Goal: Information Seeking & Learning: Check status

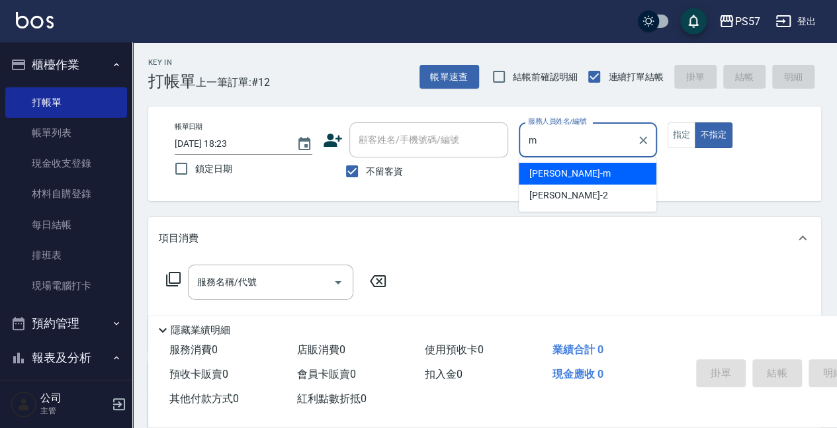
type input "[PERSON_NAME]-2"
type button "false"
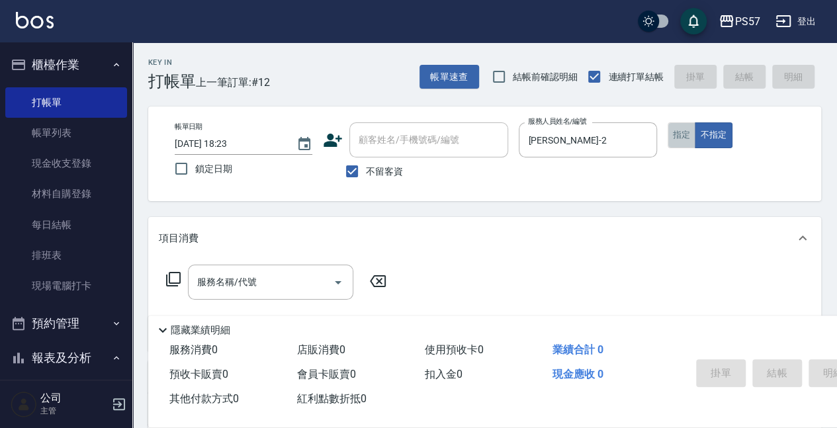
click at [683, 144] on button "指定" at bounding box center [681, 135] width 28 height 26
click at [570, 143] on input "[PERSON_NAME]-2" at bounding box center [578, 139] width 106 height 23
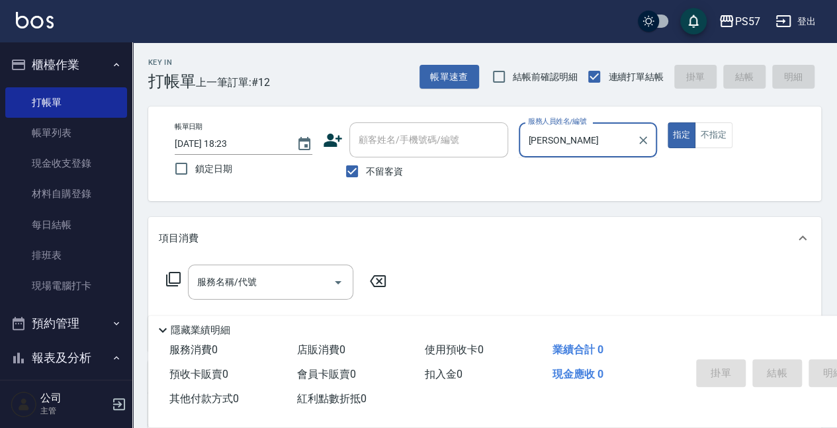
type input "圓"
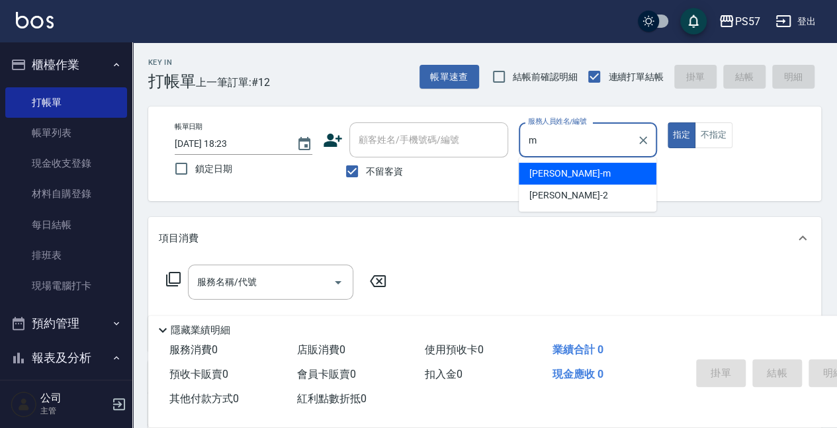
type input "[PERSON_NAME]-m"
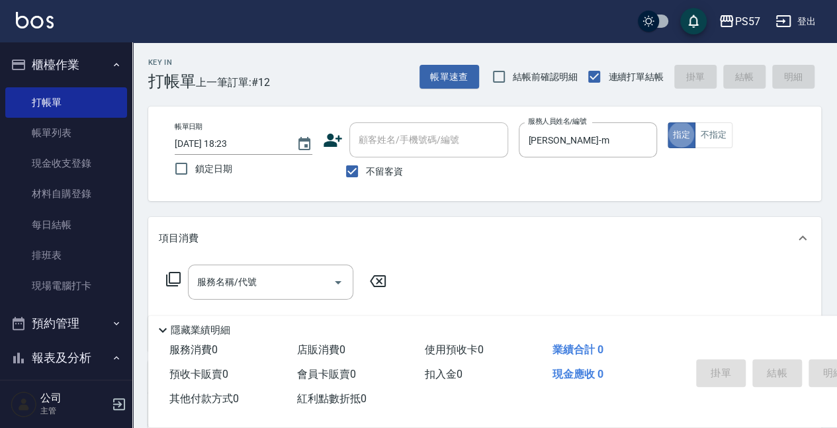
type button "true"
click at [232, 268] on div "服務名稱/代號" at bounding box center [270, 282] width 165 height 35
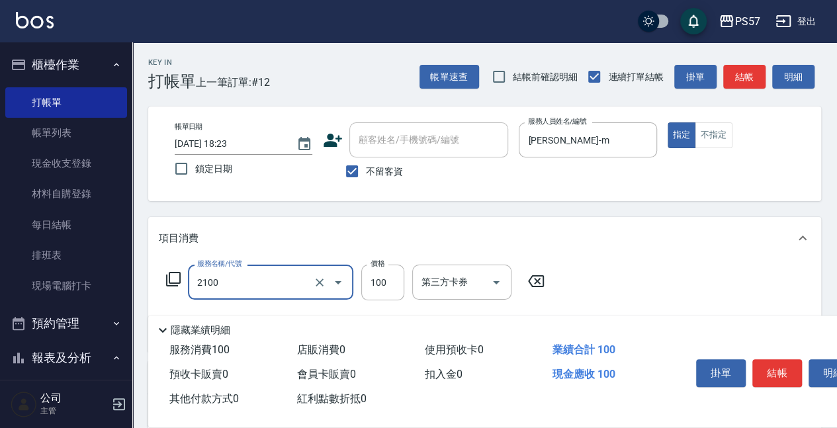
type input "剪髮100(2100)"
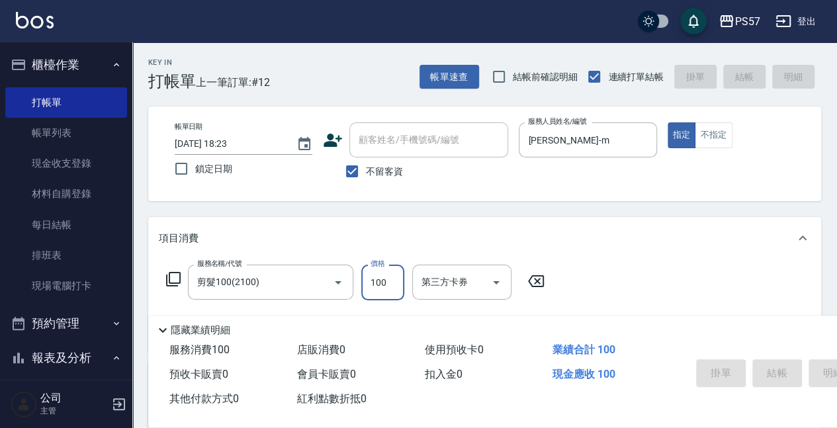
type input "[DATE] 19:57"
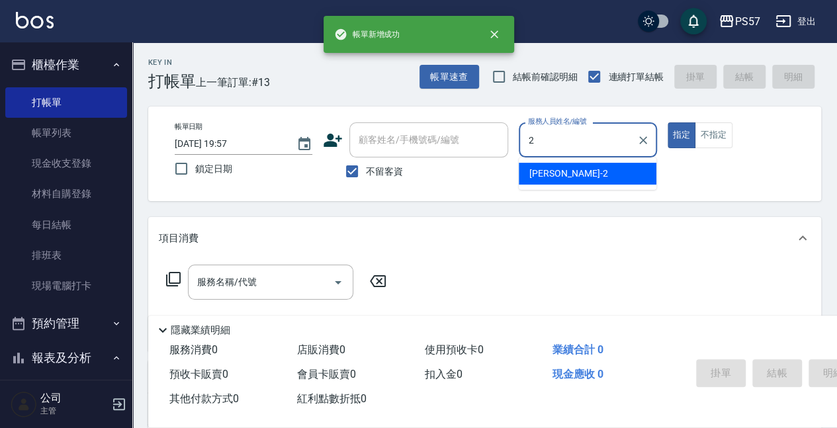
type input "[PERSON_NAME]-2"
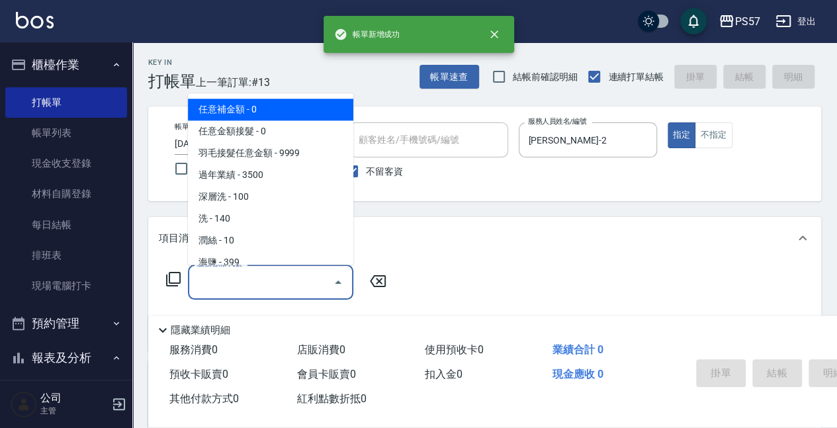
click at [218, 280] on input "服務名稱/代號" at bounding box center [261, 282] width 134 height 23
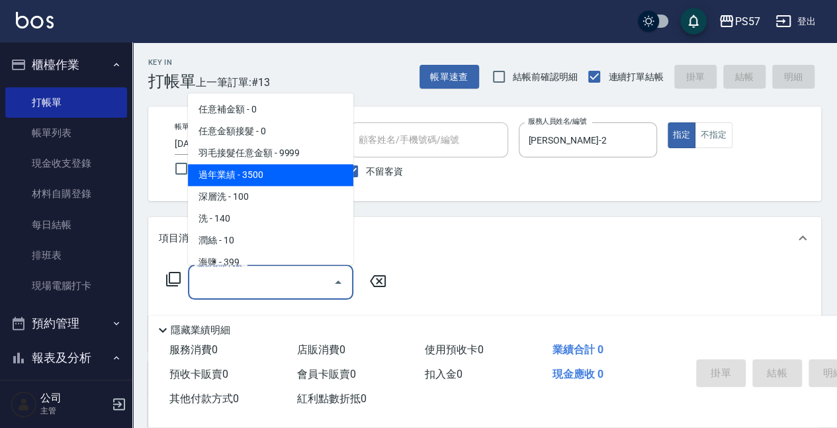
scroll to position [265, 0]
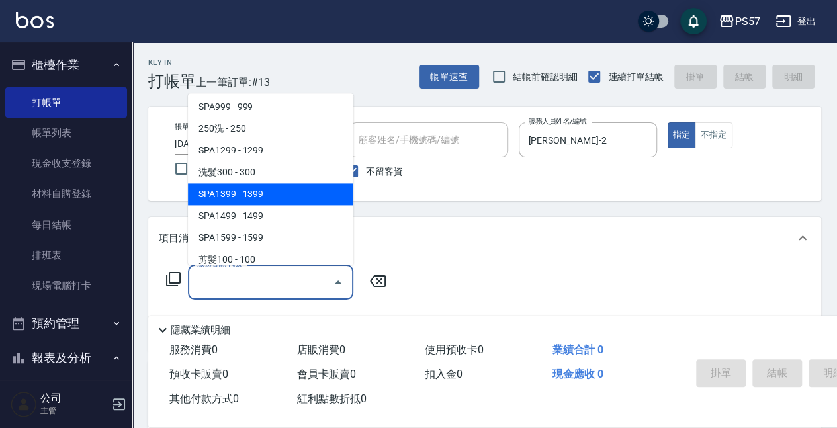
click at [253, 184] on span "SPA1399 - 1399" at bounding box center [270, 195] width 165 height 22
type input "SPA1399(1399)"
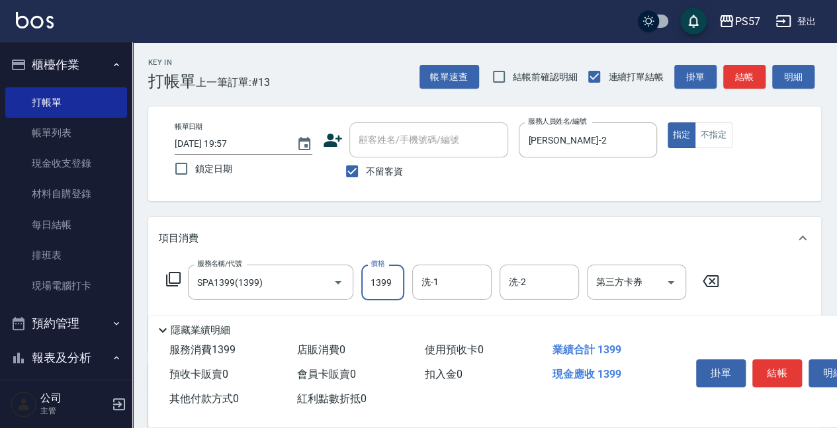
click at [389, 287] on input "1399" at bounding box center [382, 283] width 43 height 36
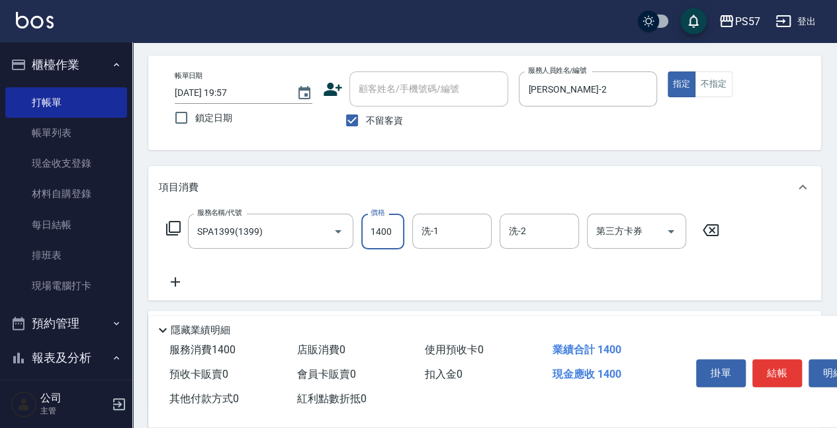
scroll to position [132, 0]
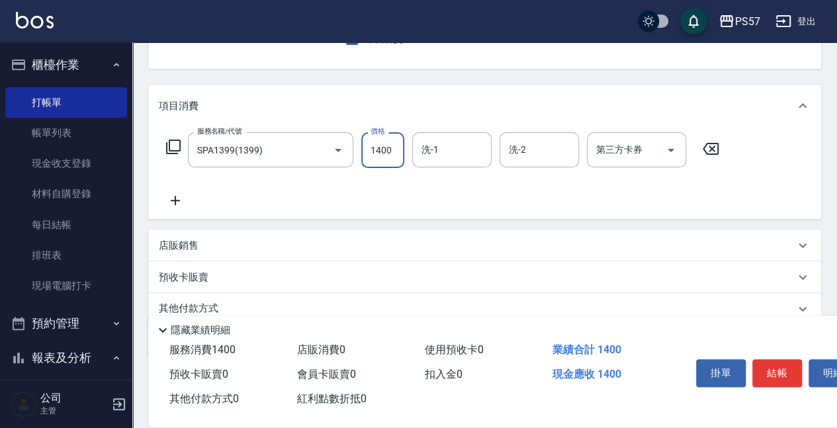
type input "1400"
click at [171, 204] on icon at bounding box center [175, 200] width 33 height 16
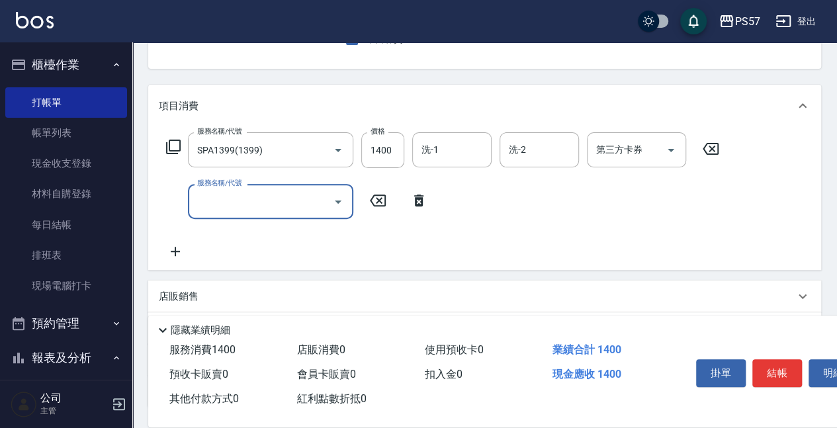
click at [277, 198] on input "服務名稱/代號" at bounding box center [261, 201] width 134 height 23
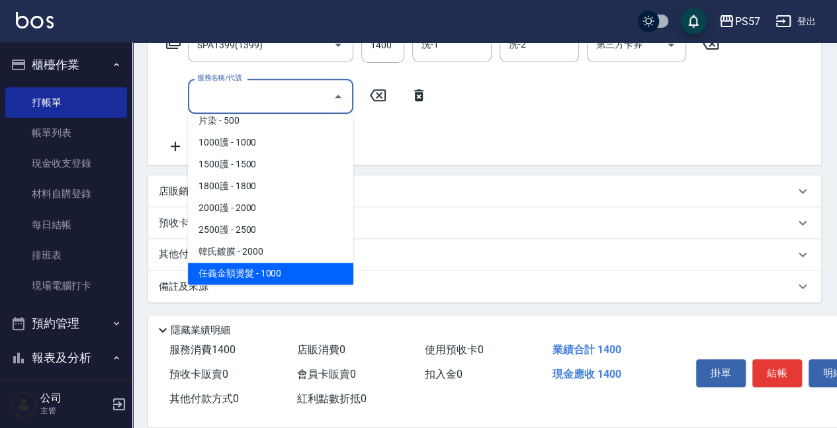
scroll to position [707, 0]
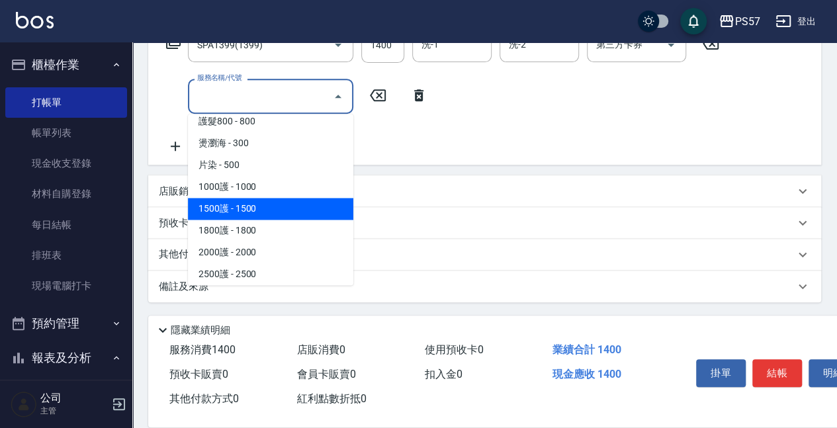
click at [234, 209] on span "1500護 - 1500" at bounding box center [270, 209] width 165 height 22
type input "1500護(31500)"
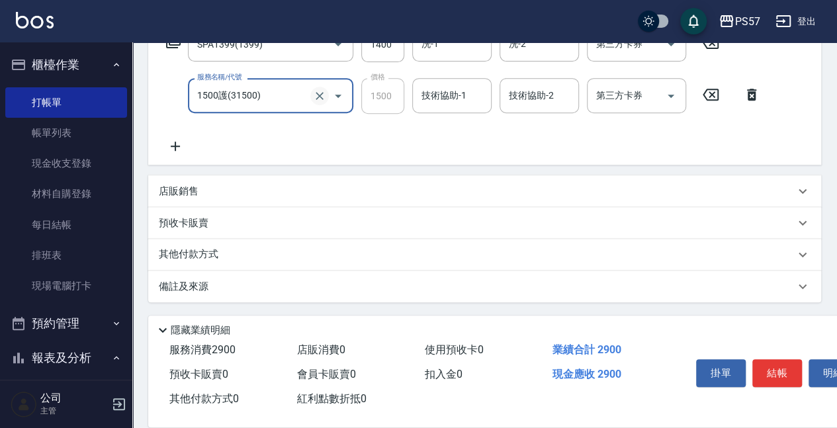
click at [324, 91] on icon "Clear" at bounding box center [319, 95] width 13 height 13
click at [277, 95] on input "服務名稱/代號" at bounding box center [252, 95] width 116 height 23
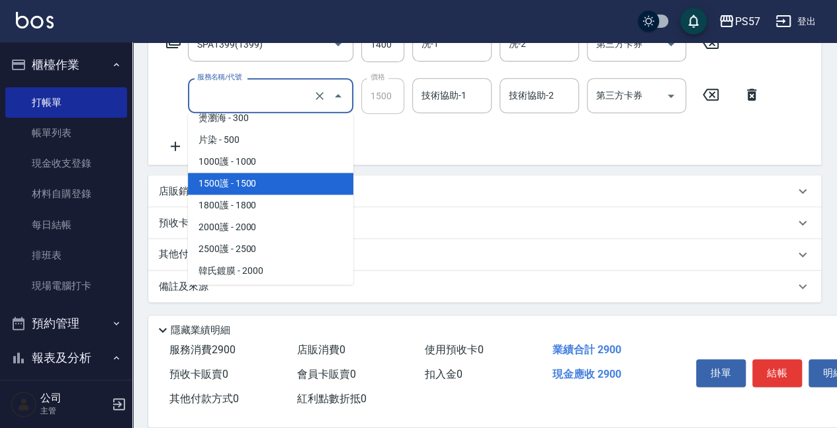
scroll to position [730, 0]
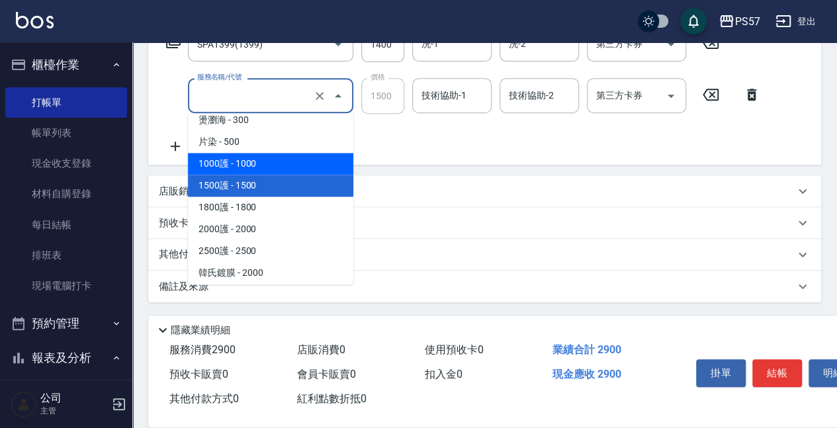
click at [251, 168] on span "1000護 - 1000" at bounding box center [270, 164] width 165 height 22
type input "1000護(31000)"
type input "1000"
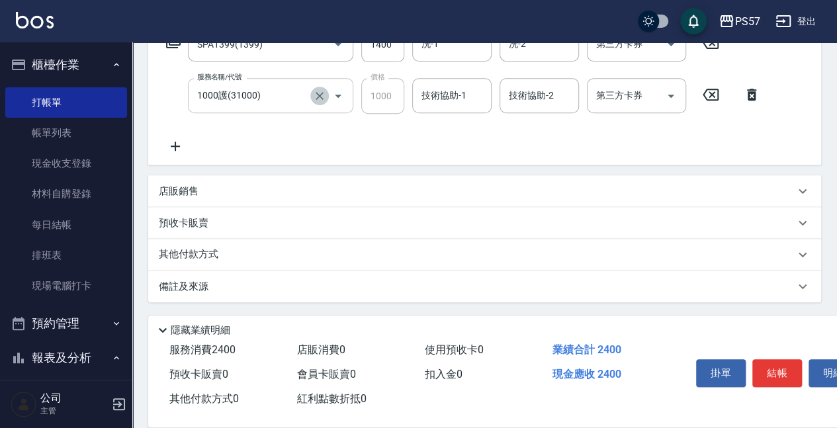
click at [318, 95] on icon "Clear" at bounding box center [319, 95] width 13 height 13
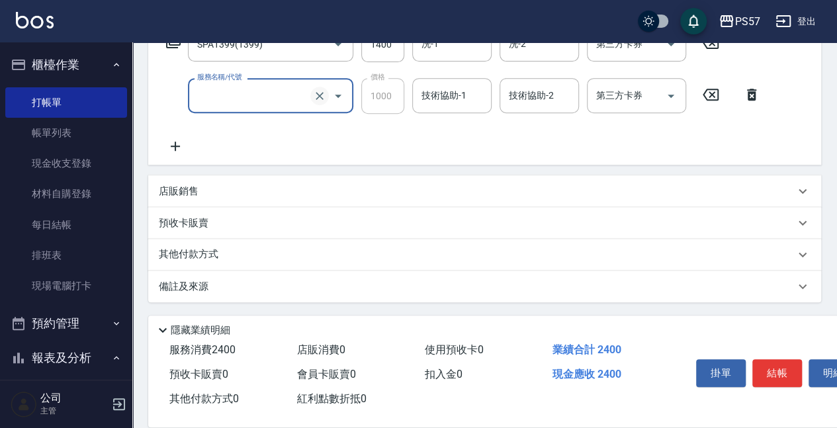
click at [318, 95] on icon "Clear" at bounding box center [319, 95] width 13 height 13
click at [268, 95] on input "服務名稱/代號" at bounding box center [252, 95] width 116 height 23
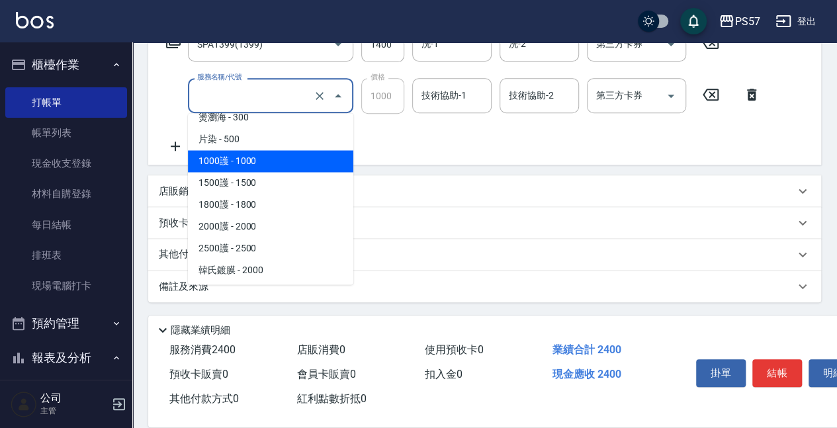
scroll to position [752, 0]
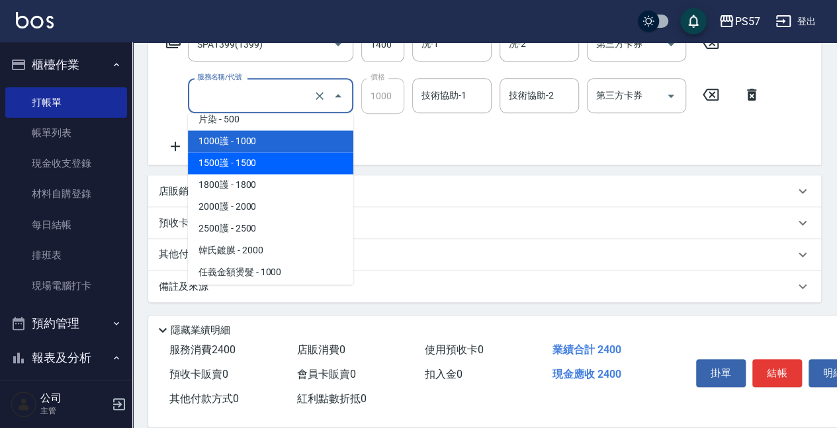
type input "1000護(31000)"
click at [405, 140] on div "服務名稱/代號 SPA1399(1399) 服務名稱/代號 價格 1400 價格 洗-1 洗-1 洗-2 洗-2 第三方卡券 第三方卡券 服務名稱/代號 10…" at bounding box center [463, 90] width 609 height 128
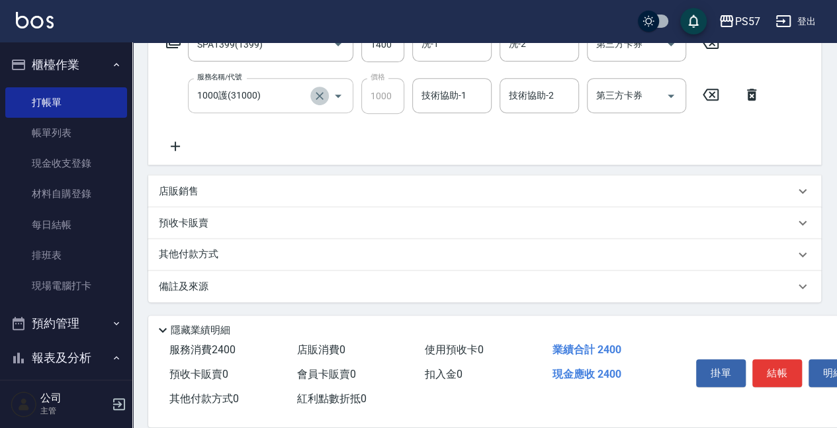
click at [317, 94] on icon "Clear" at bounding box center [319, 95] width 13 height 13
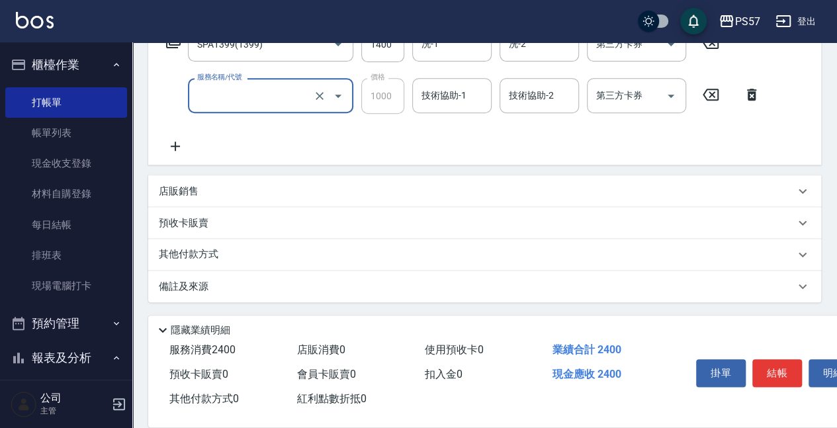
click at [271, 95] on input "服務名稱/代號" at bounding box center [252, 95] width 116 height 23
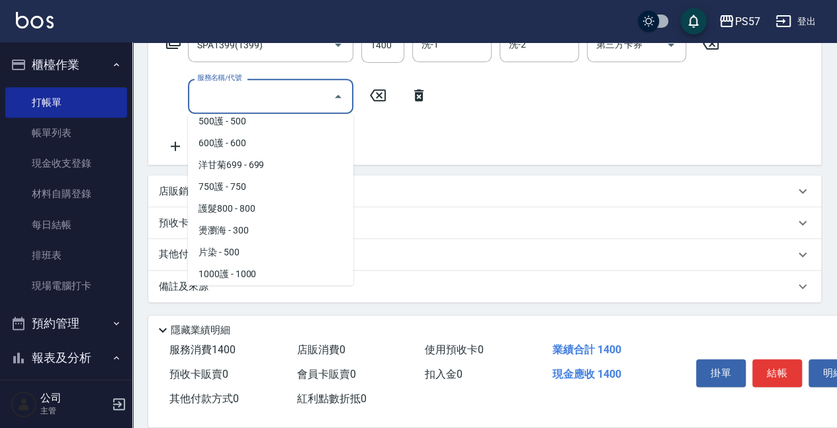
scroll to position [0, 0]
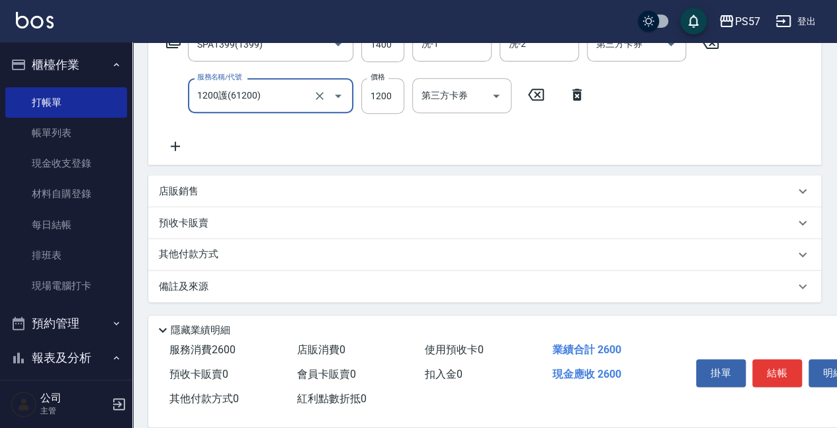
type input "1200護(61200)"
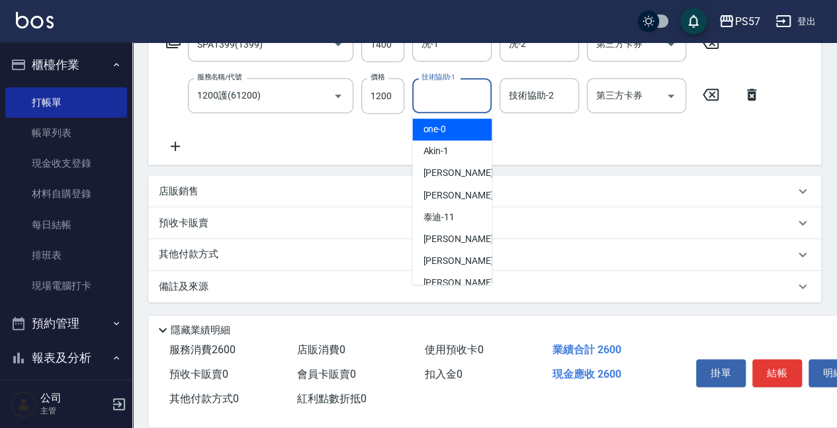
click at [425, 98] on input "技術協助-1" at bounding box center [451, 95] width 67 height 23
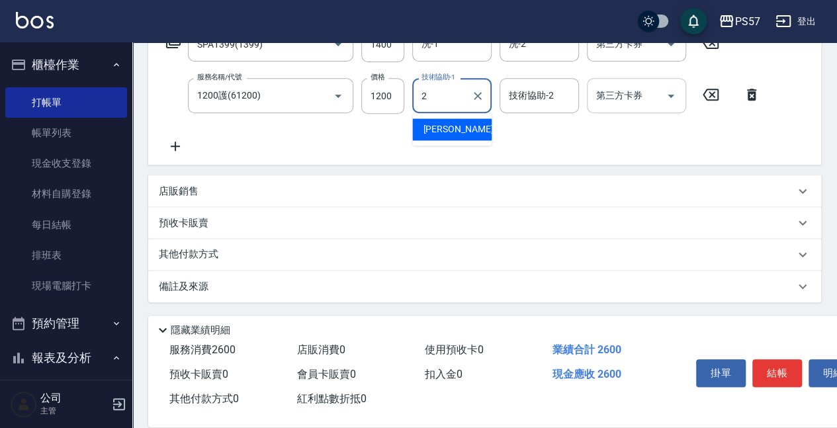
type input "[PERSON_NAME]-2"
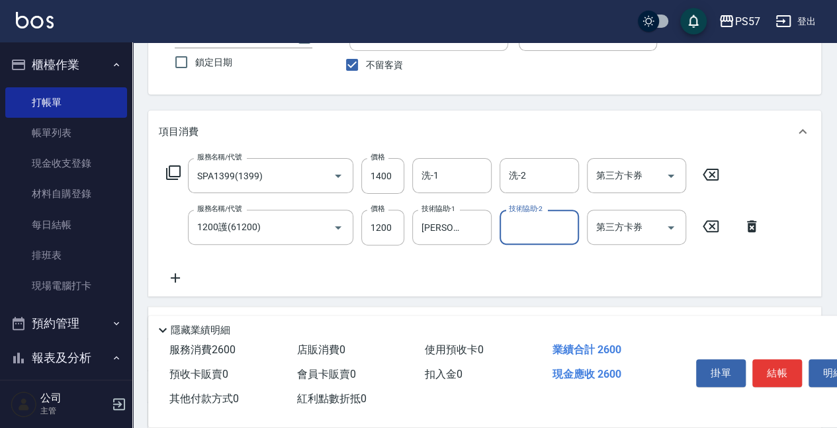
scroll to position [106, 0]
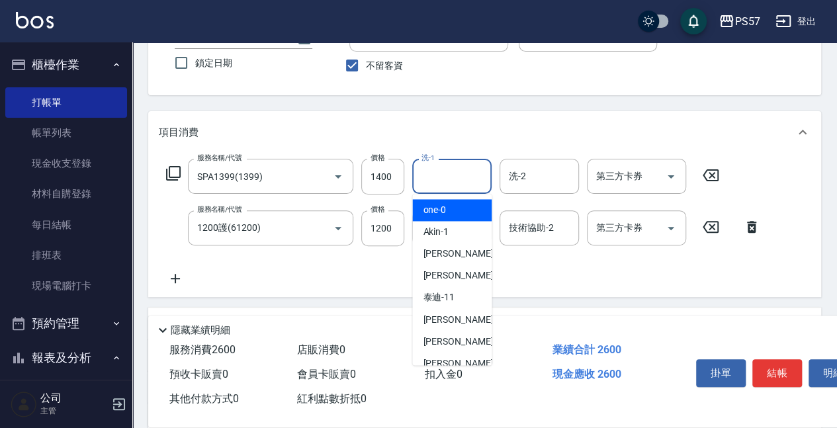
click at [442, 187] on input "洗-1" at bounding box center [451, 176] width 67 height 23
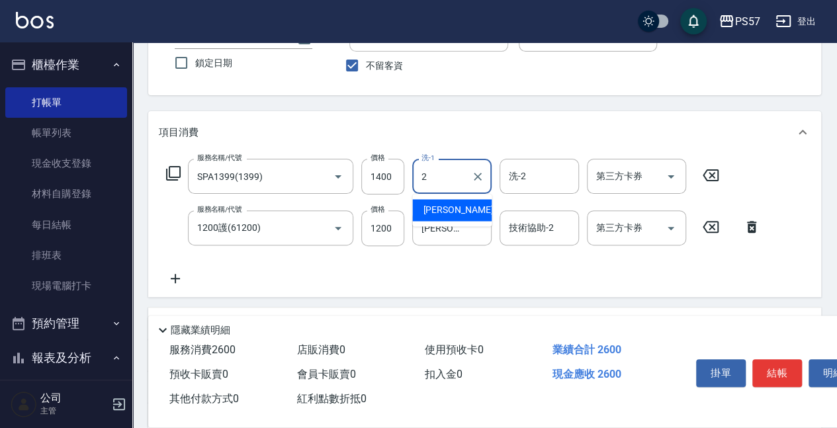
type input "[PERSON_NAME]-2"
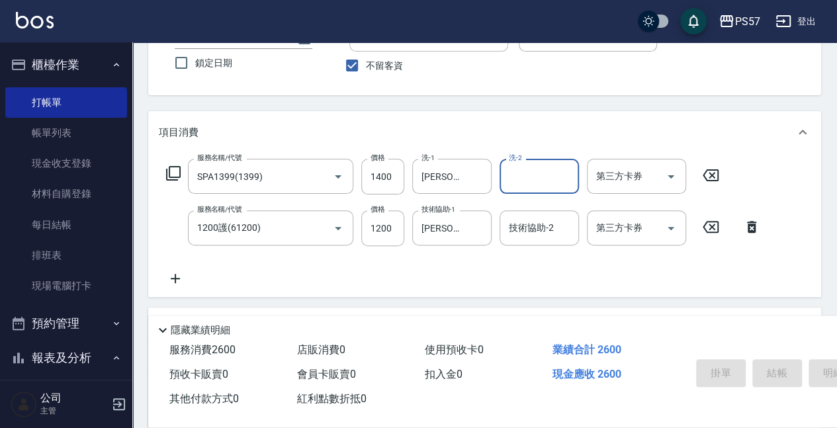
type input "[DATE] 20:00"
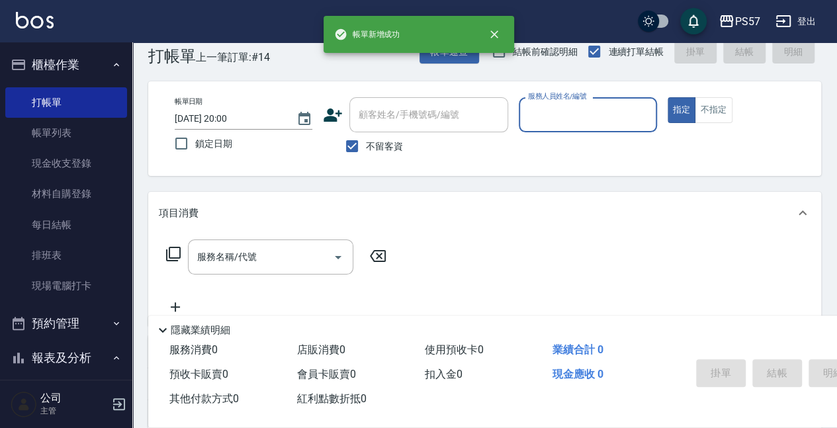
scroll to position [17, 0]
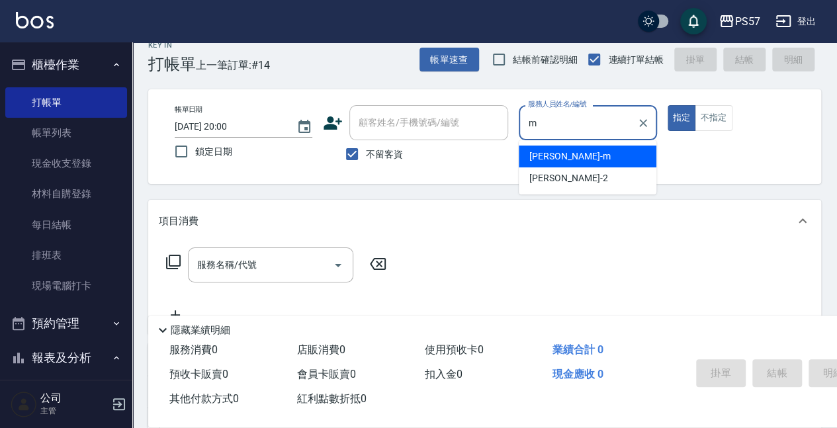
type input "[PERSON_NAME]-m"
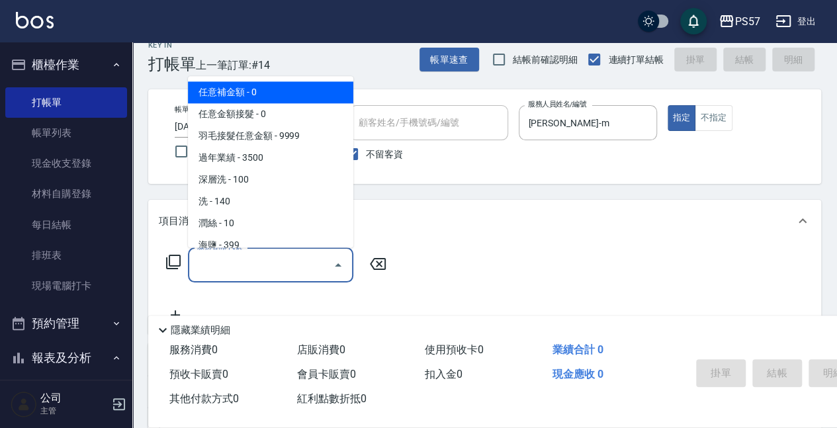
click at [234, 258] on input "服務名稱/代號" at bounding box center [261, 264] width 134 height 23
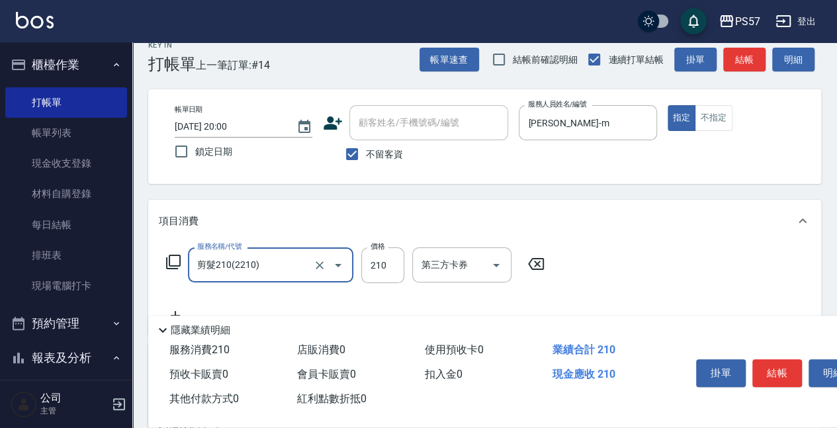
type input "剪髮210(2210)"
type input "250"
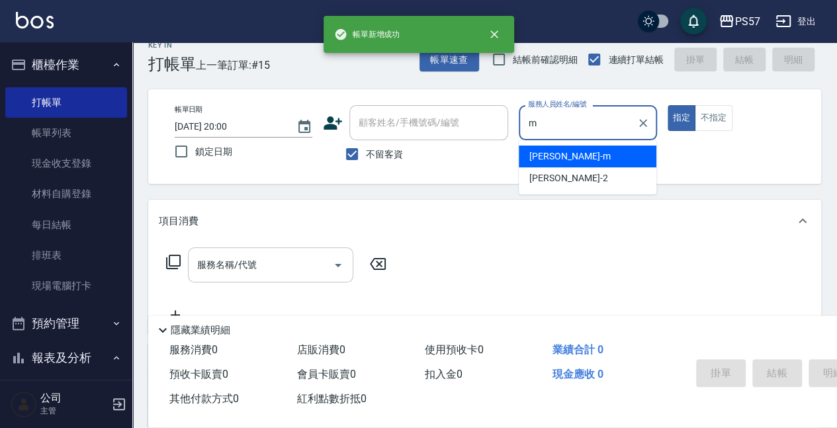
type input "[PERSON_NAME]-m"
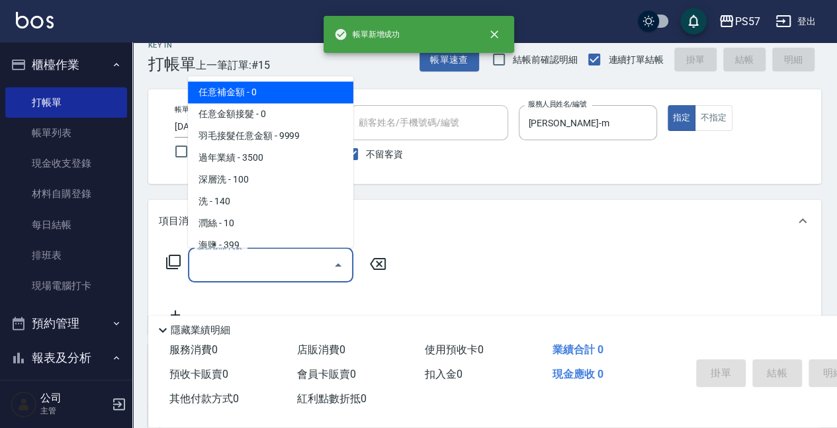
click at [196, 275] on input "服務名稱/代號" at bounding box center [261, 264] width 134 height 23
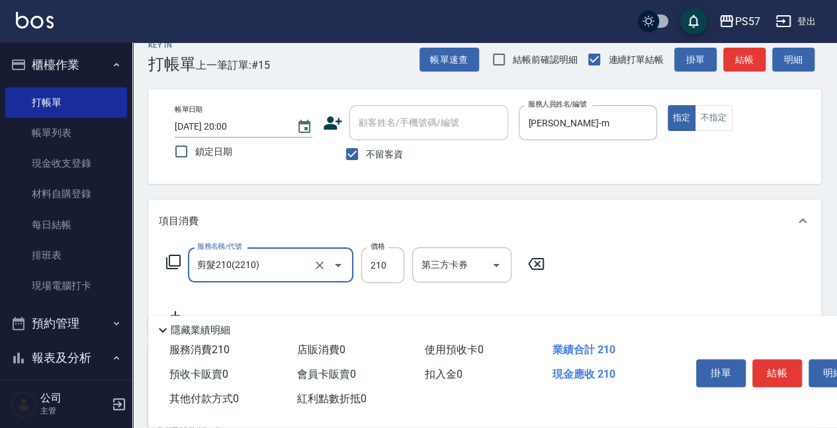
type input "剪髮210(2210)"
type input "250"
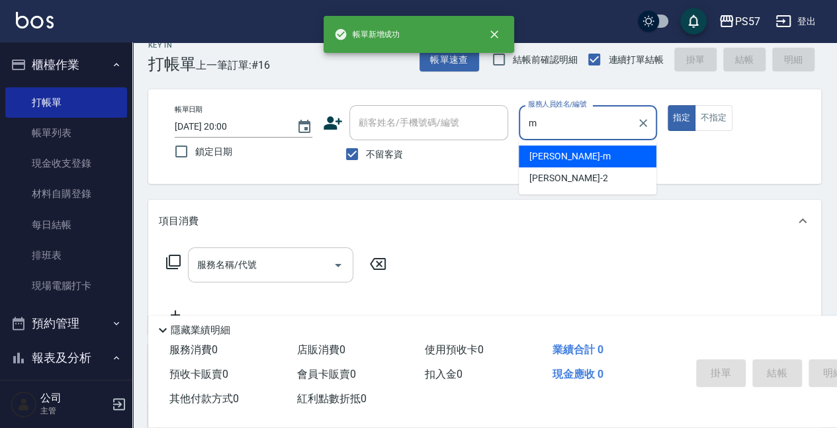
type input "[PERSON_NAME]-m"
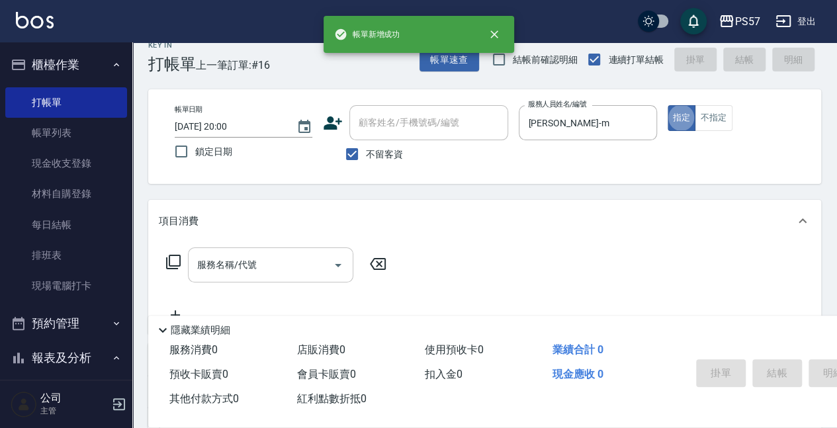
click at [206, 257] on div "服務名稱/代號 服務名稱/代號" at bounding box center [270, 264] width 165 height 35
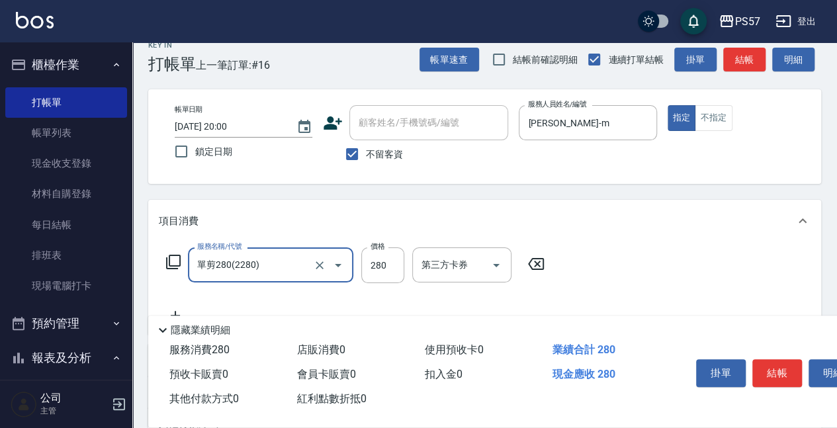
type input "單剪280(2280)"
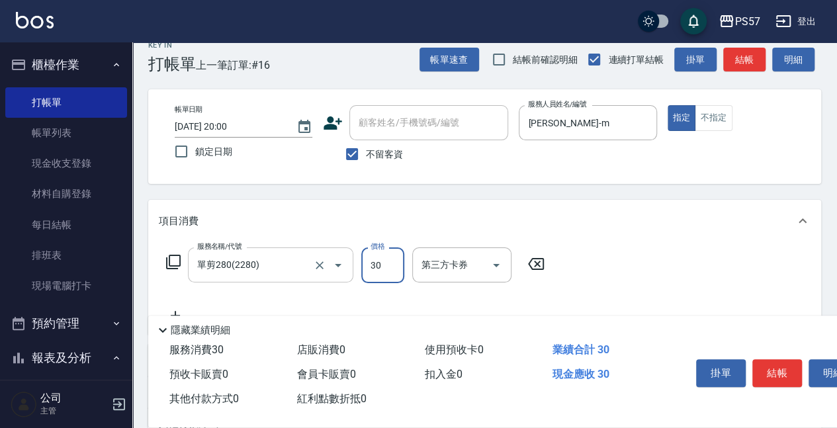
type input "300"
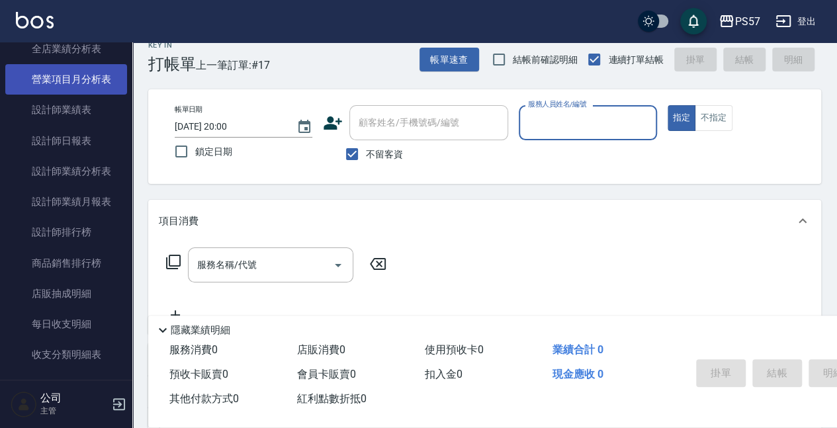
scroll to position [661, 0]
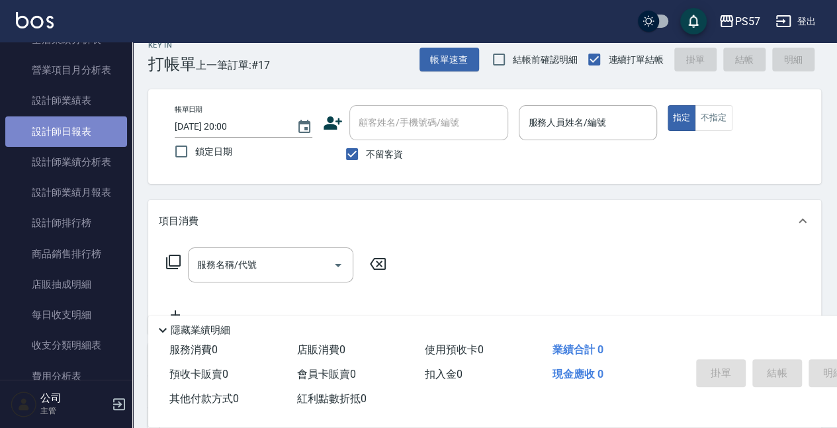
click at [98, 119] on link "設計師日報表" at bounding box center [66, 131] width 122 height 30
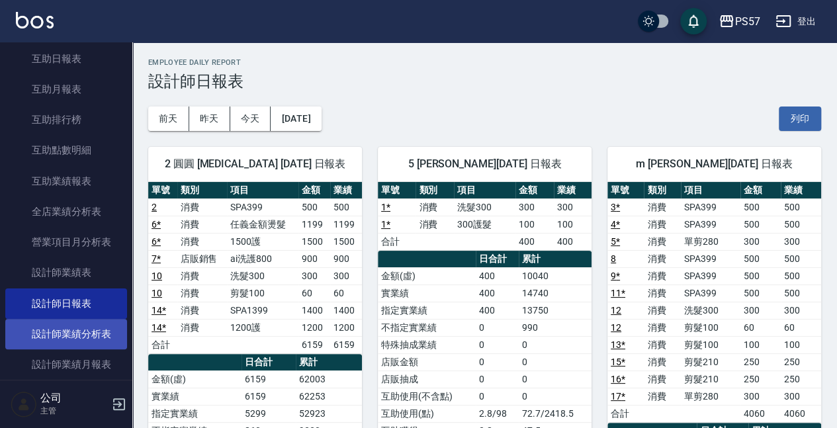
scroll to position [485, 0]
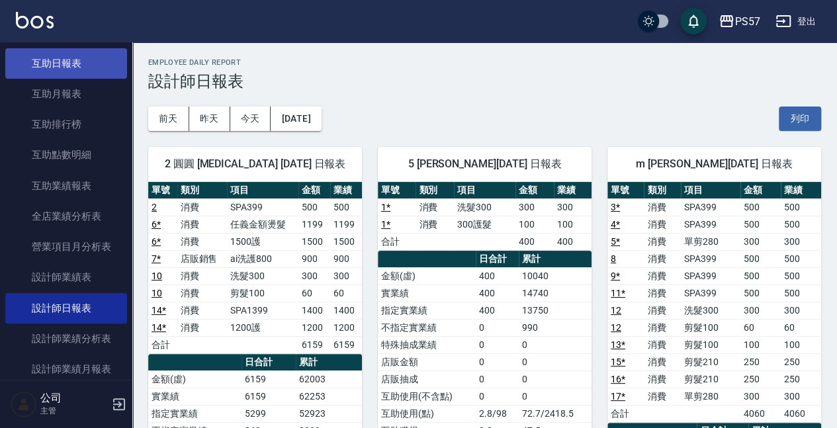
click at [68, 73] on link "互助日報表" at bounding box center [66, 63] width 122 height 30
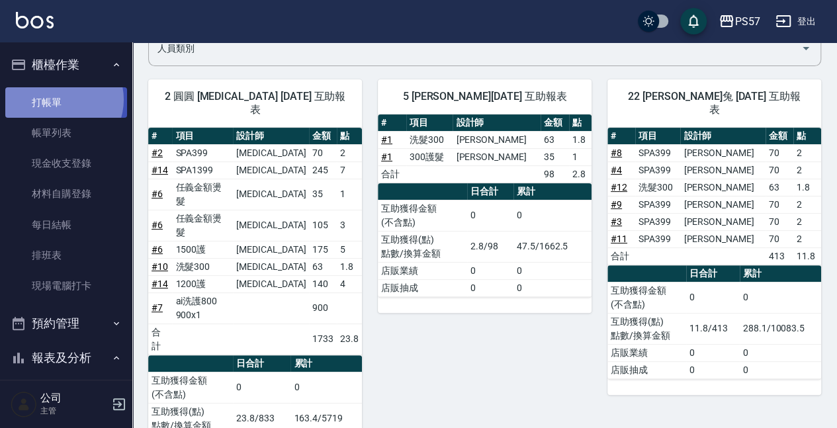
click at [61, 99] on link "打帳單" at bounding box center [66, 102] width 122 height 30
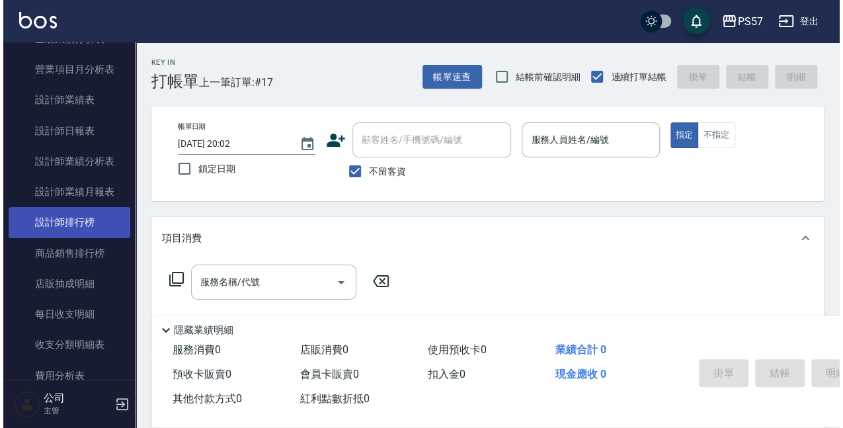
scroll to position [705, 0]
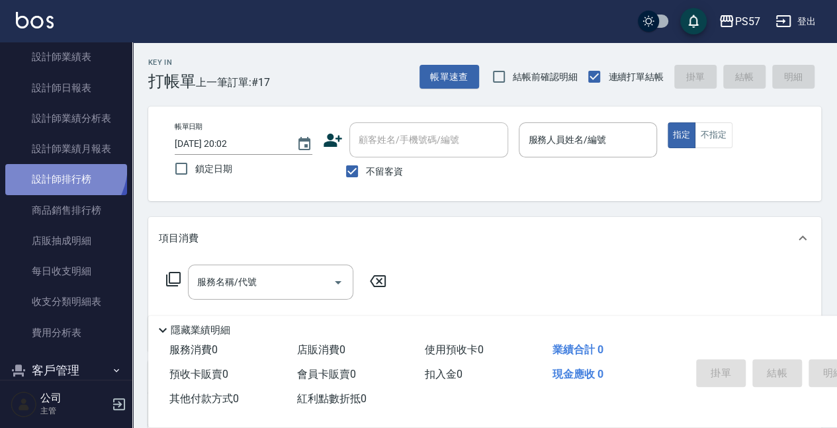
click at [54, 165] on link "設計師排行榜" at bounding box center [66, 179] width 122 height 30
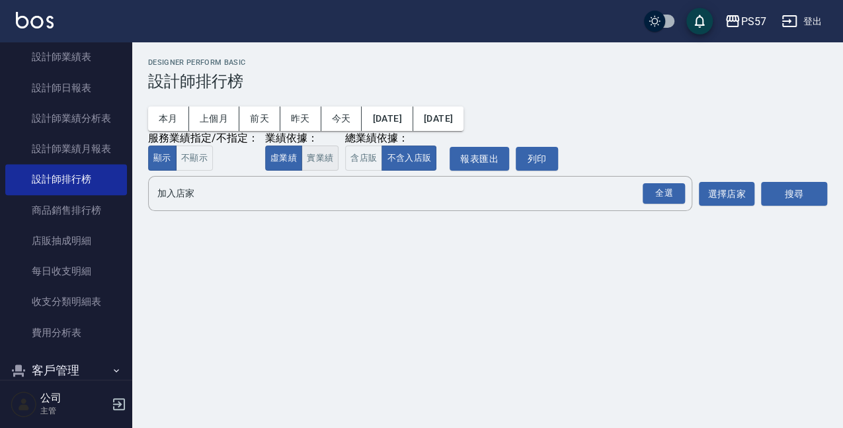
click at [319, 157] on button "實業績" at bounding box center [320, 159] width 37 height 26
click at [671, 197] on div "全選" at bounding box center [664, 193] width 42 height 21
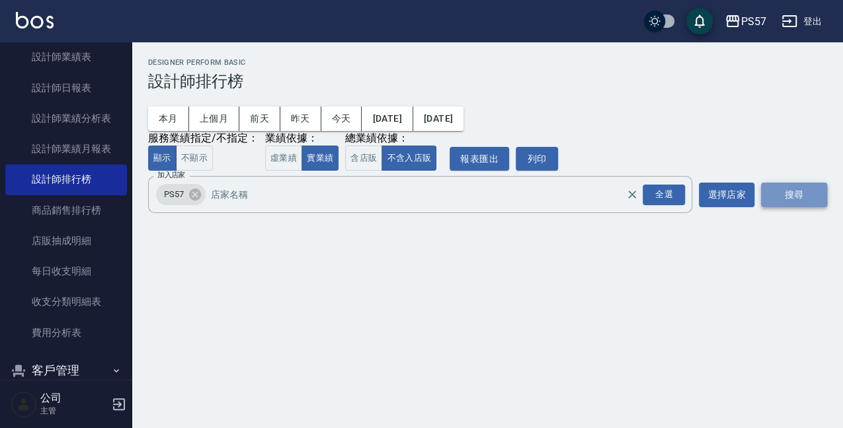
click at [802, 194] on button "搜尋" at bounding box center [794, 195] width 66 height 24
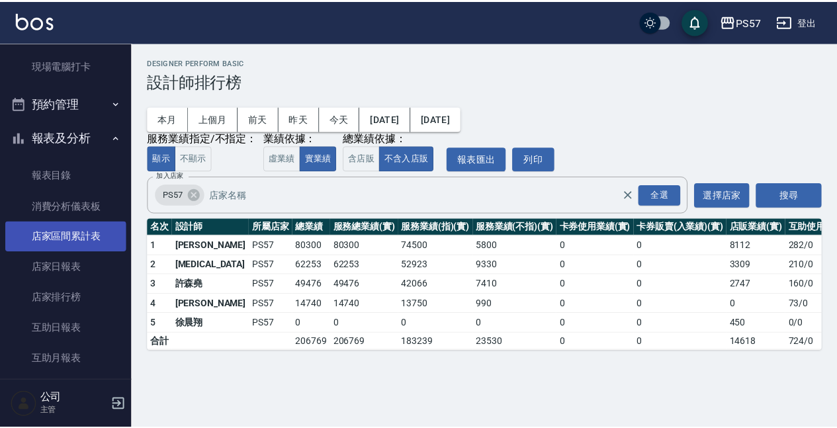
scroll to position [353, 0]
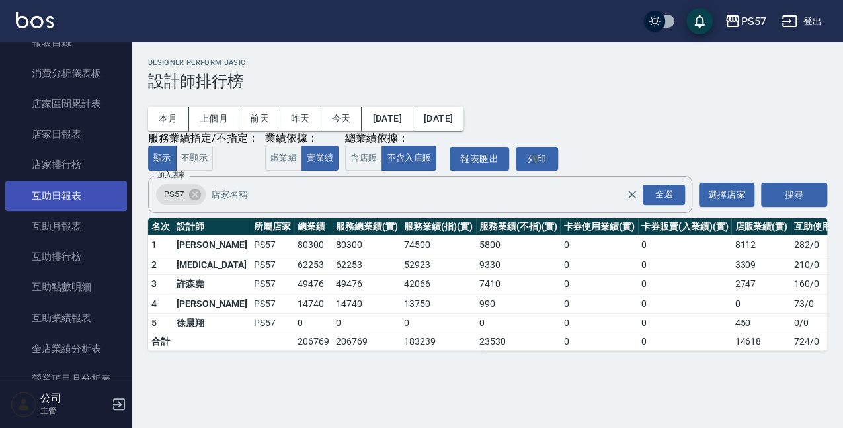
click at [60, 197] on link "互助日報表" at bounding box center [66, 196] width 122 height 30
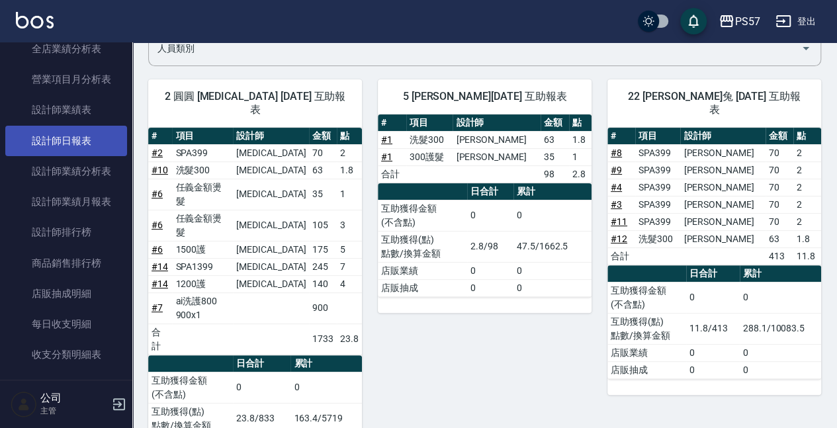
scroll to position [573, 0]
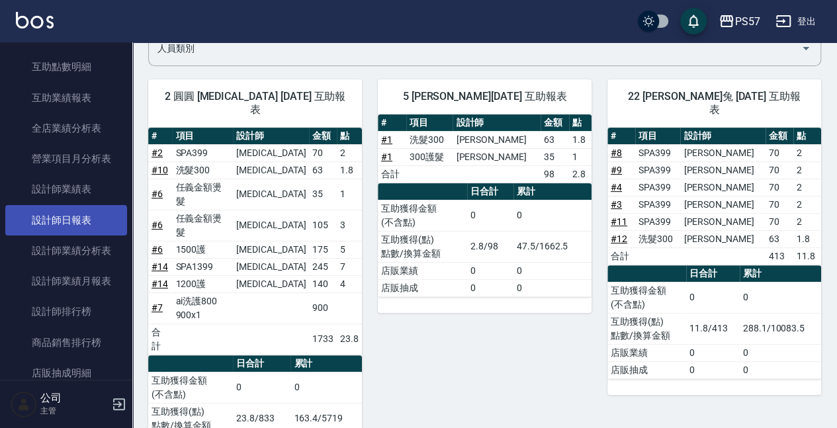
click at [67, 217] on link "設計師日報表" at bounding box center [66, 220] width 122 height 30
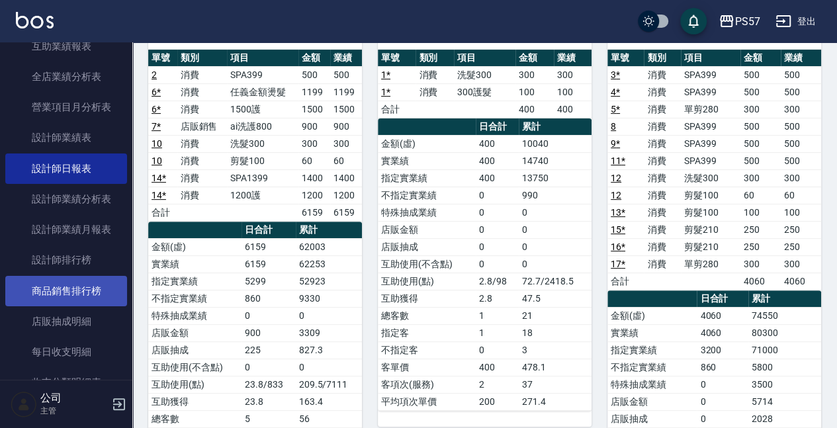
scroll to position [705, 0]
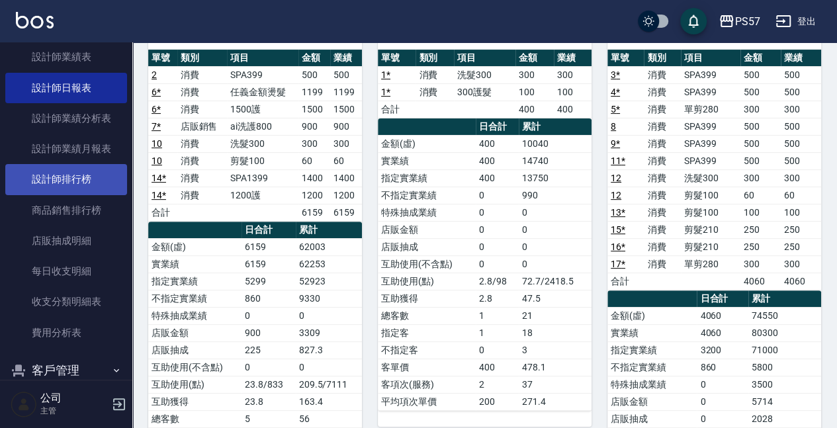
click at [66, 177] on link "設計師排行榜" at bounding box center [66, 179] width 122 height 30
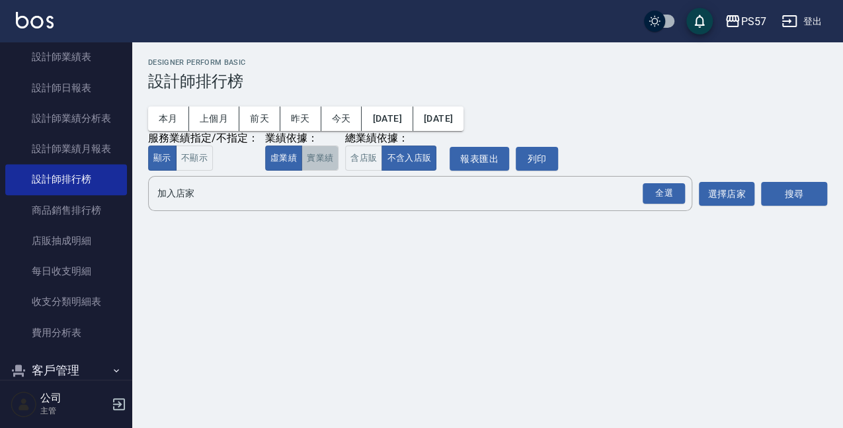
click at [321, 164] on button "實業績" at bounding box center [320, 159] width 37 height 26
click at [656, 194] on div "全選" at bounding box center [664, 193] width 42 height 21
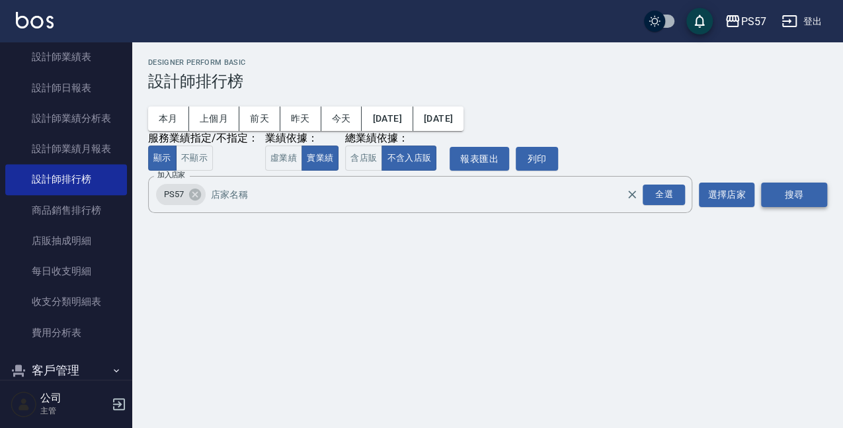
click at [800, 196] on button "搜尋" at bounding box center [794, 195] width 66 height 24
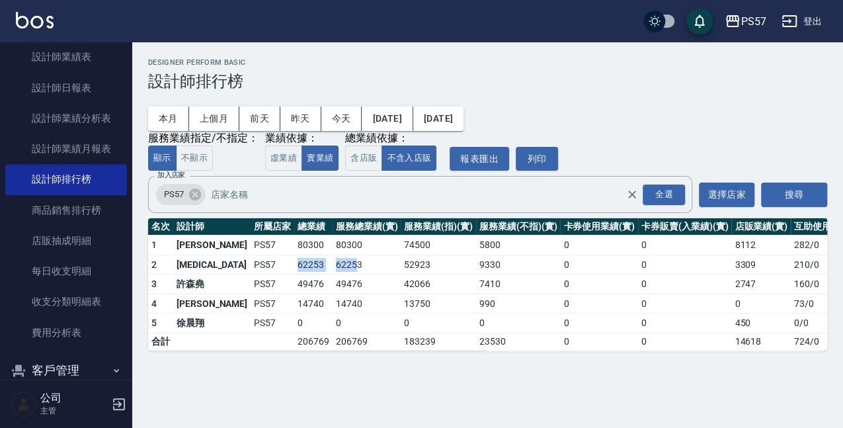
drag, startPoint x: 249, startPoint y: 259, endPoint x: 316, endPoint y: 272, distance: 68.6
click at [312, 273] on tr "2 [MEDICAL_DATA] PS57 62253 62253 52923 9330 0 0 3309 210 / 0" at bounding box center [514, 265] width 733 height 20
click at [333, 268] on td "62253" at bounding box center [367, 265] width 69 height 20
click at [228, 114] on button "上個月" at bounding box center [214, 118] width 50 height 24
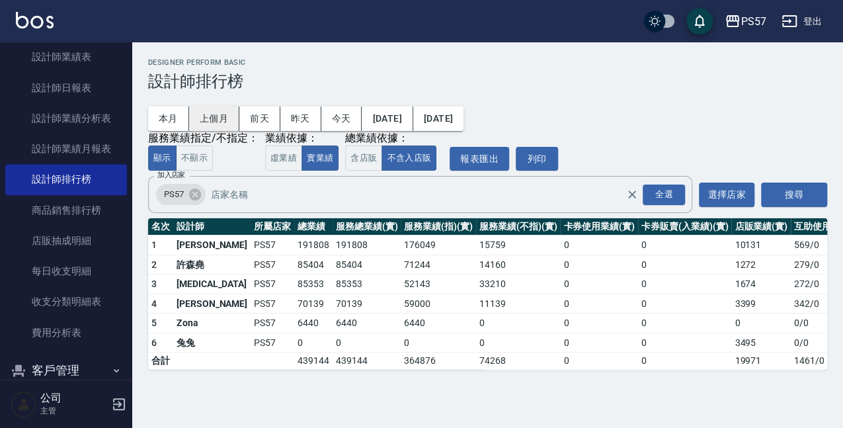
click at [210, 118] on button "上個月" at bounding box center [214, 118] width 50 height 24
click at [413, 120] on button "[DATE]" at bounding box center [387, 118] width 51 height 24
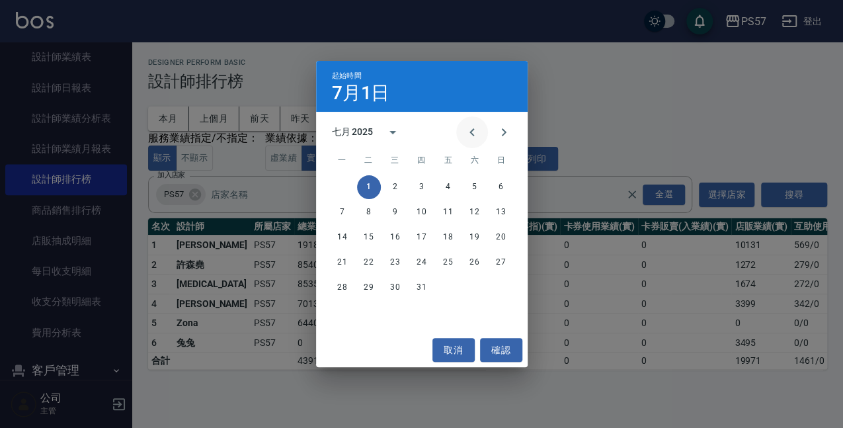
click at [469, 133] on icon "Previous month" at bounding box center [472, 132] width 16 height 16
click at [501, 185] on button "1" at bounding box center [501, 187] width 24 height 24
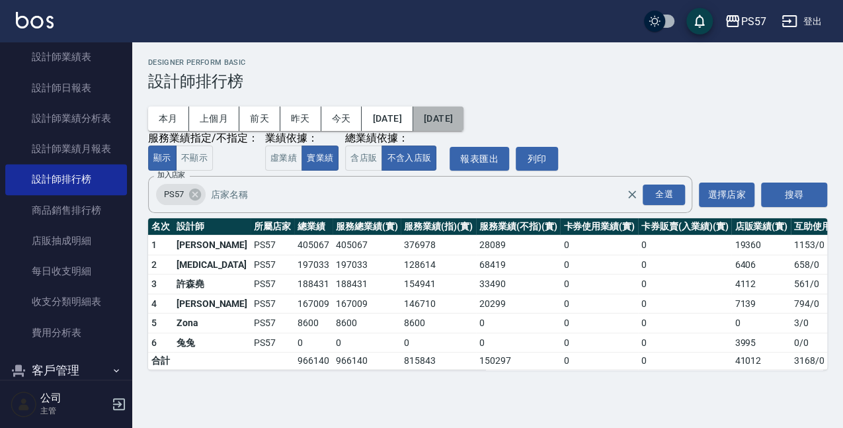
click at [464, 120] on button "[DATE]" at bounding box center [438, 118] width 50 height 24
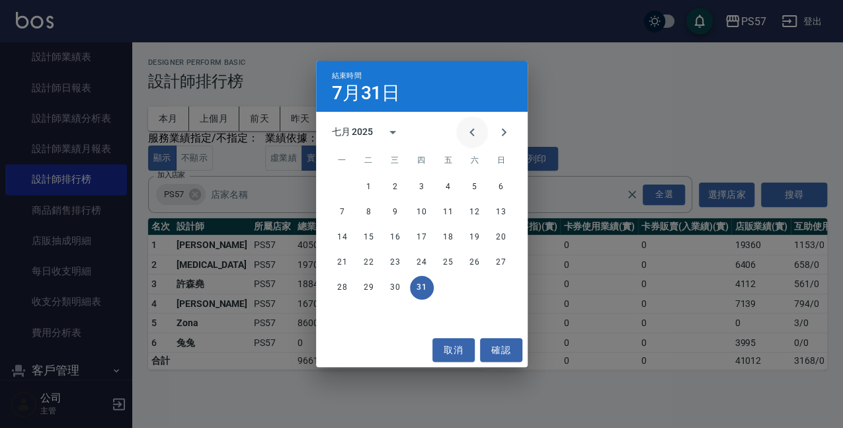
click at [472, 132] on icon "Previous month" at bounding box center [472, 132] width 16 height 16
click at [497, 235] on button "15" at bounding box center [501, 238] width 24 height 24
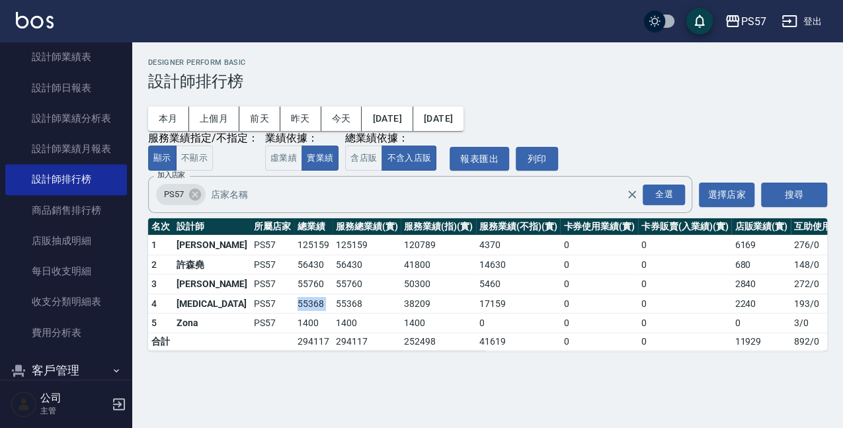
drag, startPoint x: 251, startPoint y: 299, endPoint x: 290, endPoint y: 304, distance: 38.7
click at [290, 304] on tr "4 [MEDICAL_DATA] PS57 55368 55368 38209 17159 0 0 2240 193 / 0" at bounding box center [514, 304] width 733 height 20
click at [333, 301] on td "55368" at bounding box center [367, 304] width 69 height 20
